Goal: Contribute content: Contribute content

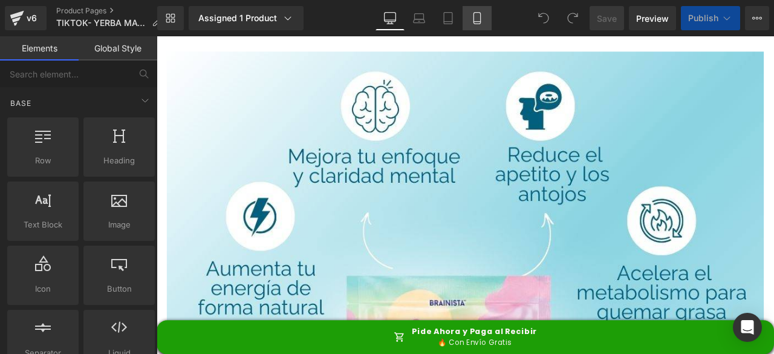
click at [480, 19] on icon at bounding box center [477, 18] width 7 height 11
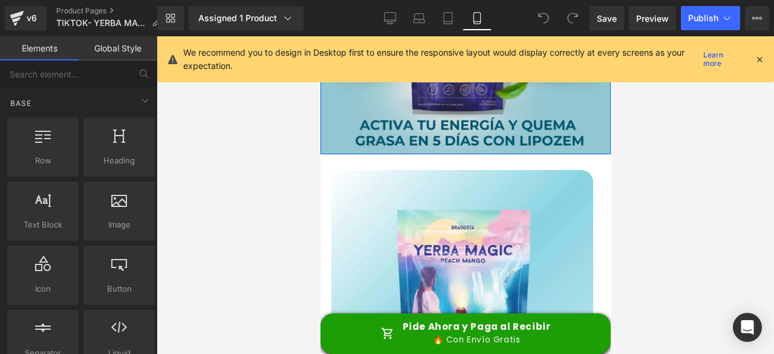
scroll to position [60, 0]
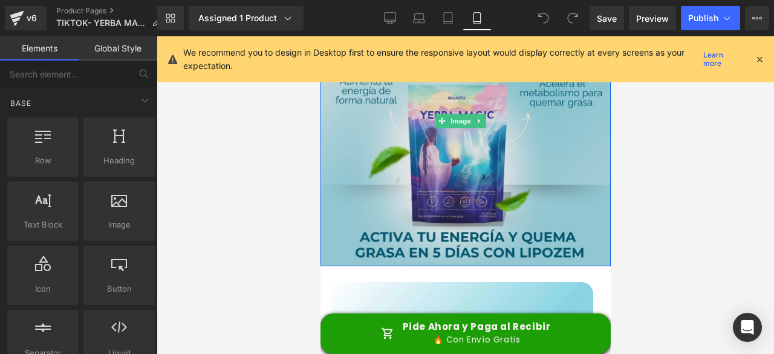
click at [484, 129] on img at bounding box center [465, 121] width 290 height 290
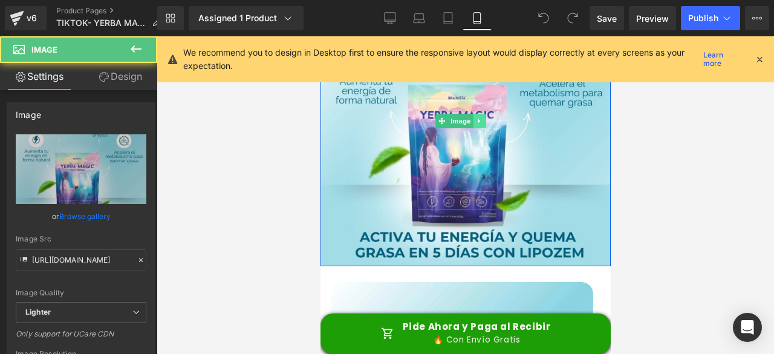
click at [483, 114] on link at bounding box center [479, 121] width 13 height 15
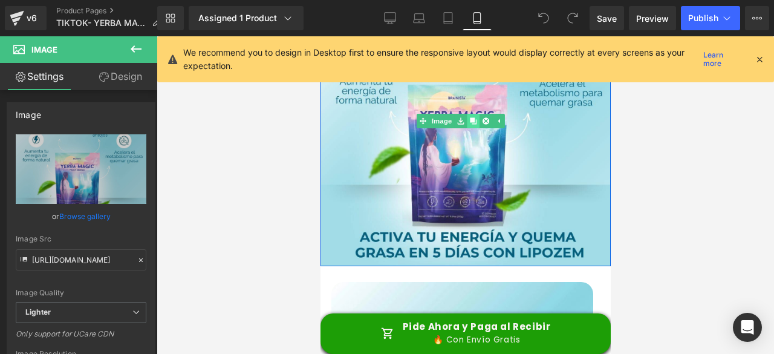
click at [473, 117] on icon at bounding box center [473, 120] width 7 height 7
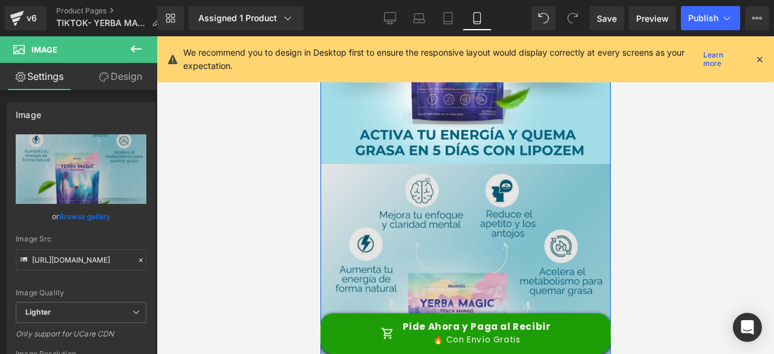
click at [439, 251] on img at bounding box center [465, 309] width 290 height 290
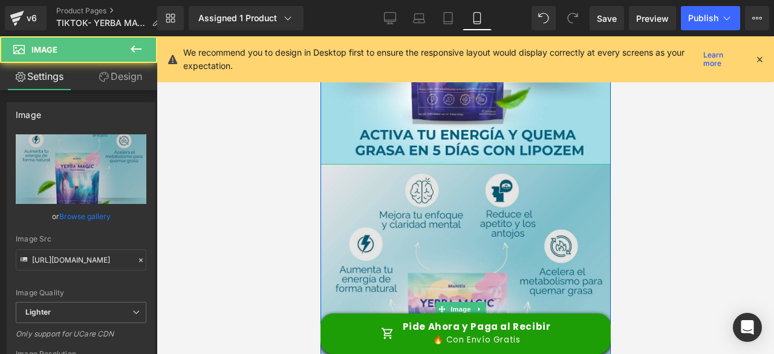
scroll to position [232, 0]
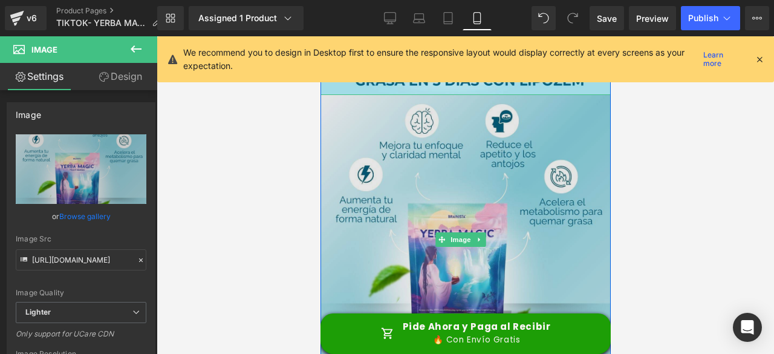
click at [370, 203] on img at bounding box center [465, 239] width 290 height 290
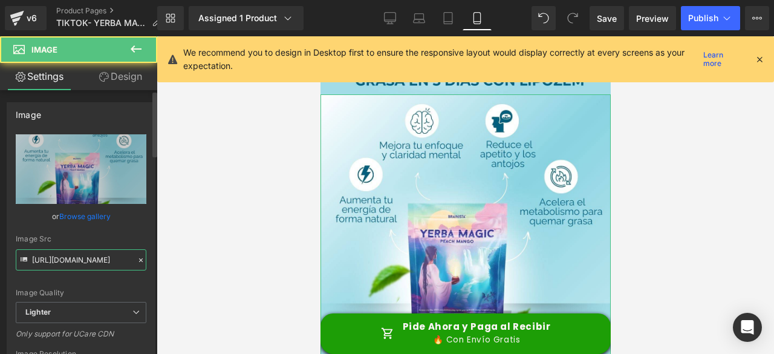
click at [88, 258] on input "[URL][DOMAIN_NAME]" at bounding box center [81, 259] width 131 height 21
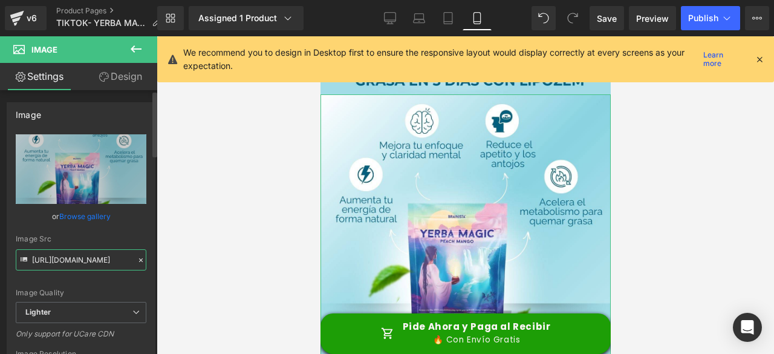
click at [88, 258] on input "[URL][DOMAIN_NAME]" at bounding box center [81, 259] width 131 height 21
paste input "97579736-285d-4503-90a8-99a6bd389dcc/-/format/auto/-/preview/3000x3000/-/qualit…"
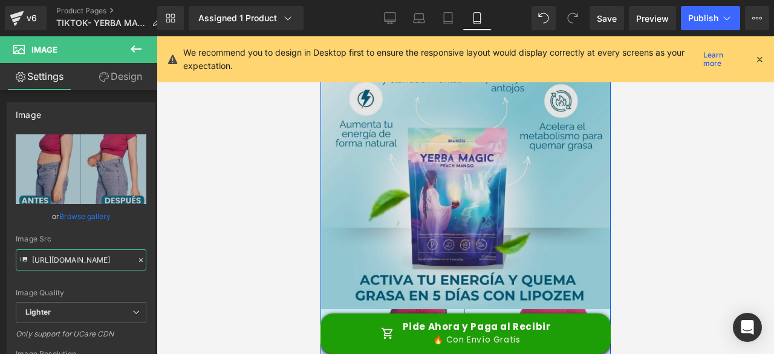
scroll to position [0, 0]
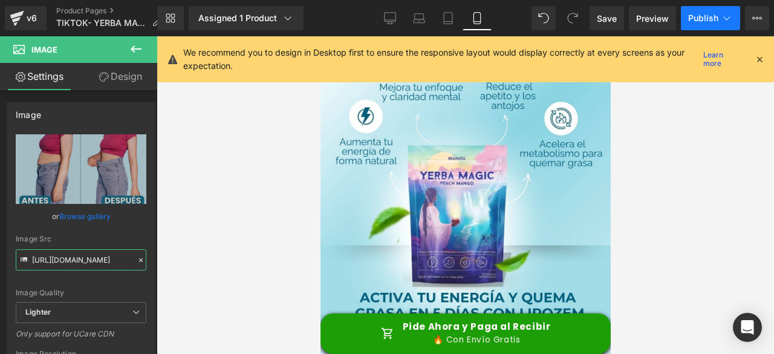
type input "[URL][DOMAIN_NAME]"
click at [702, 22] on span "Publish" at bounding box center [703, 18] width 30 height 10
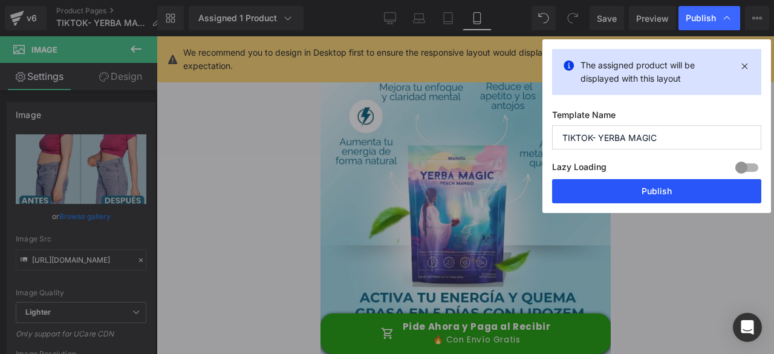
click at [674, 193] on button "Publish" at bounding box center [656, 191] width 209 height 24
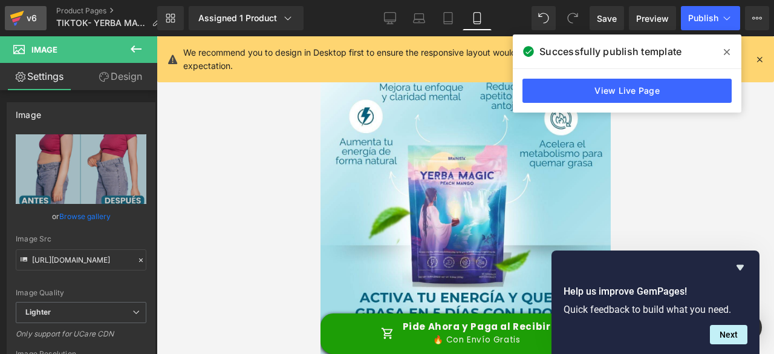
click at [32, 29] on link "v6" at bounding box center [26, 18] width 42 height 24
